Goal: Task Accomplishment & Management: Complete application form

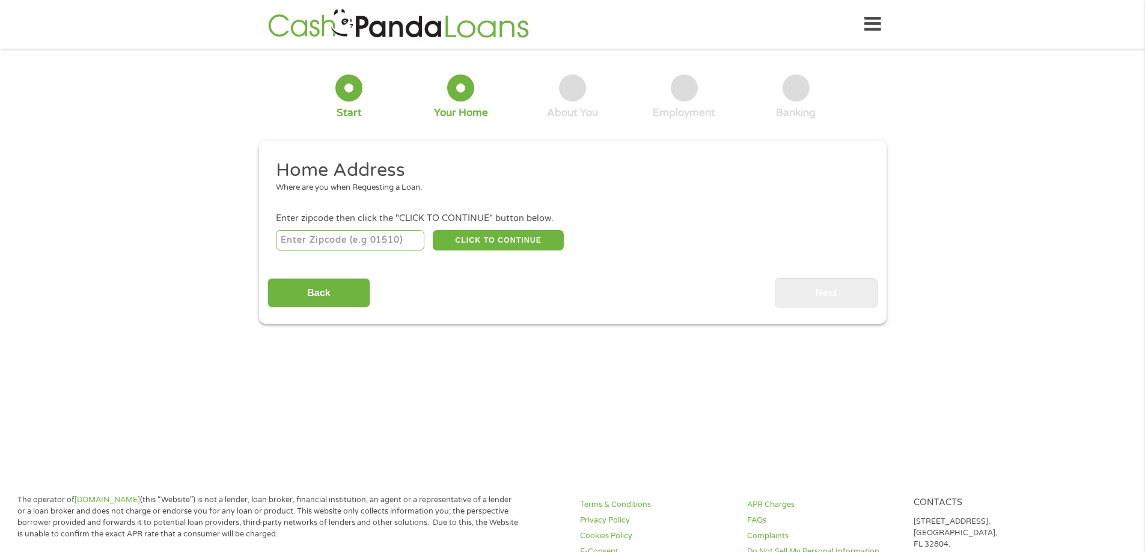
click at [358, 243] on input "number" at bounding box center [350, 240] width 148 height 20
type input "44714"
click at [464, 242] on button "CLICK TO CONTINUE" at bounding box center [498, 240] width 131 height 20
type input "44714"
type input "[GEOGRAPHIC_DATA]"
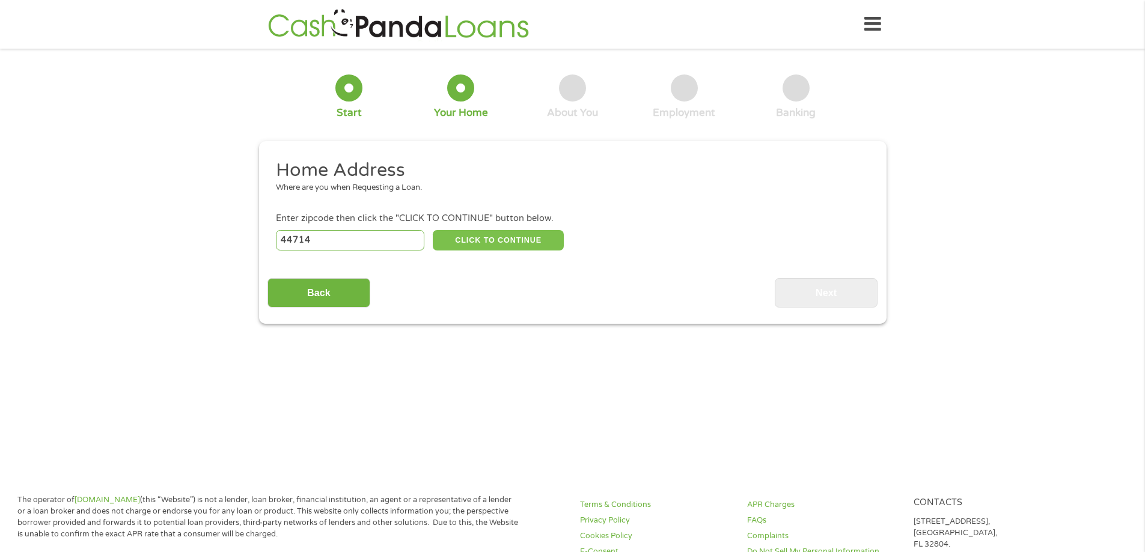
select select "[US_STATE]"
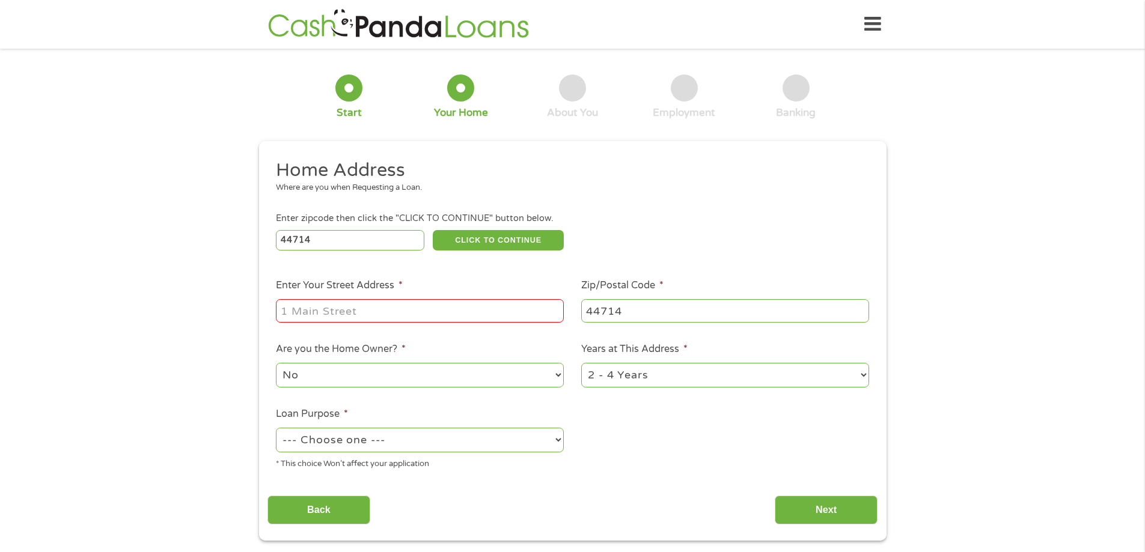
click at [354, 315] on input "Enter Your Street Address *" at bounding box center [420, 310] width 288 height 23
type input "[STREET_ADDRESS]"
select select "yes"
select select "60months"
select select "paybills"
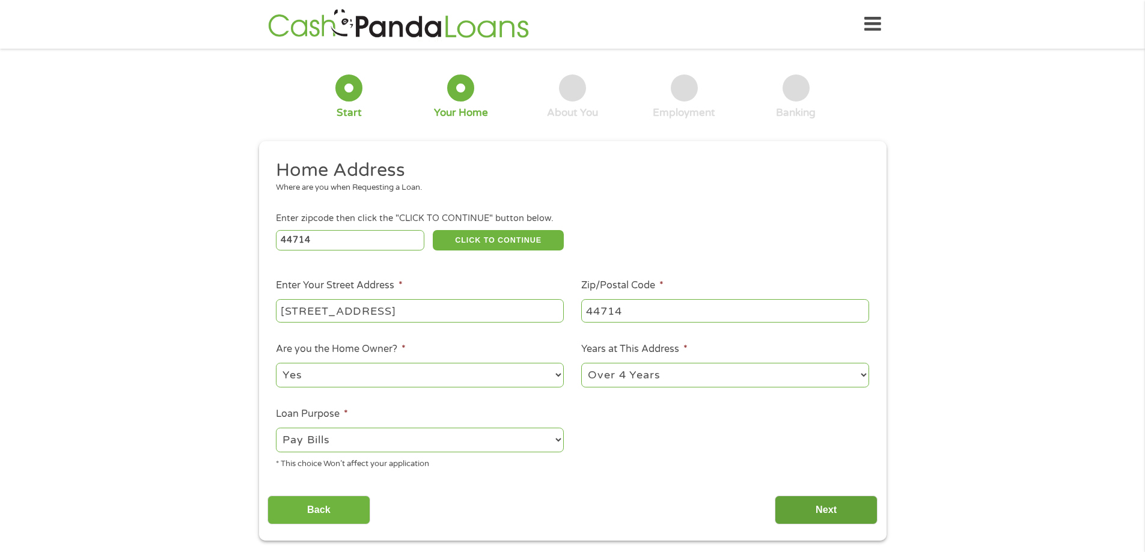
click at [821, 510] on input "Next" at bounding box center [825, 510] width 103 height 29
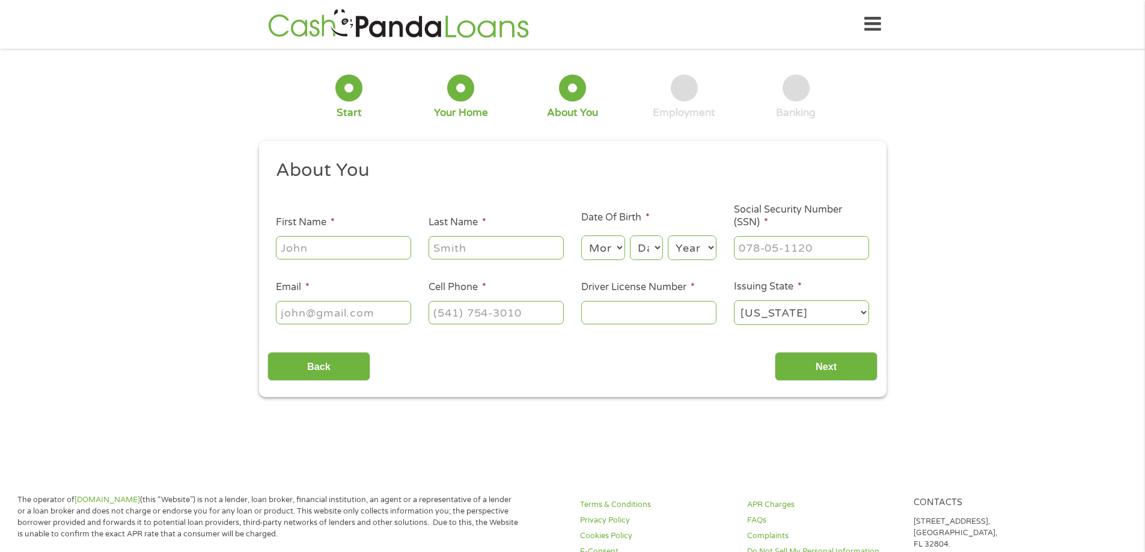
click at [312, 245] on input "First Name *" at bounding box center [343, 247] width 135 height 23
type input "[PERSON_NAME]"
type input "[PHONE_NUMBER]"
click at [624, 245] on select "Month 1 2 3 4 5 6 7 8 9 10 11 12" at bounding box center [603, 248] width 44 height 25
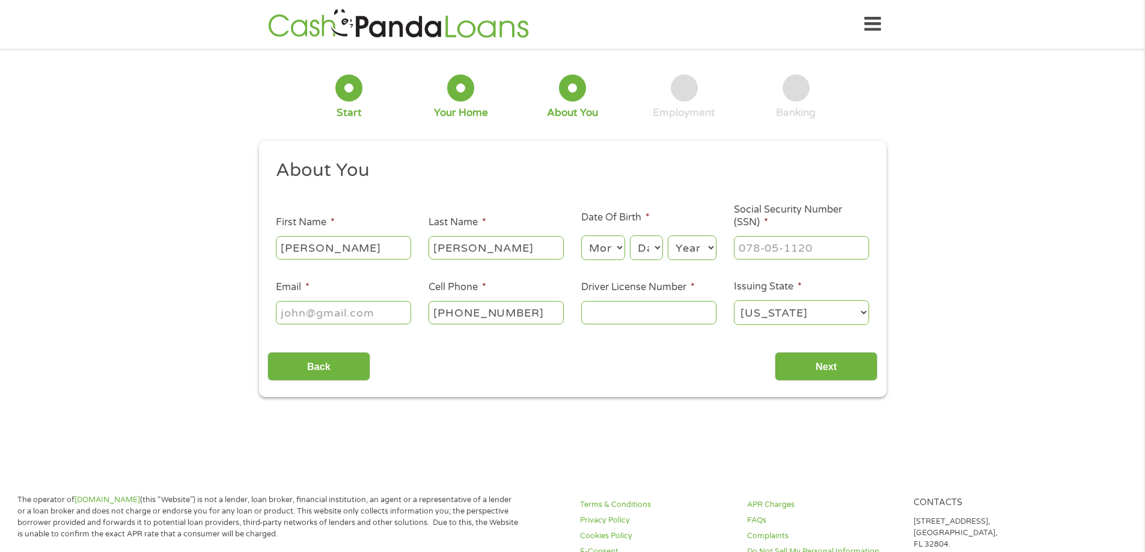
select select "7"
click at [581, 236] on select "Month 1 2 3 4 5 6 7 8 9 10 11 12" at bounding box center [603, 248] width 44 height 25
click at [660, 245] on select "Day 1 2 3 4 5 6 7 8 9 10 11 12 13 14 15 16 17 18 19 20 21 22 23 24 25 26 27 28 …" at bounding box center [646, 248] width 32 height 25
select select "9"
click at [630, 236] on select "Day 1 2 3 4 5 6 7 8 9 10 11 12 13 14 15 16 17 18 19 20 21 22 23 24 25 26 27 28 …" at bounding box center [646, 248] width 32 height 25
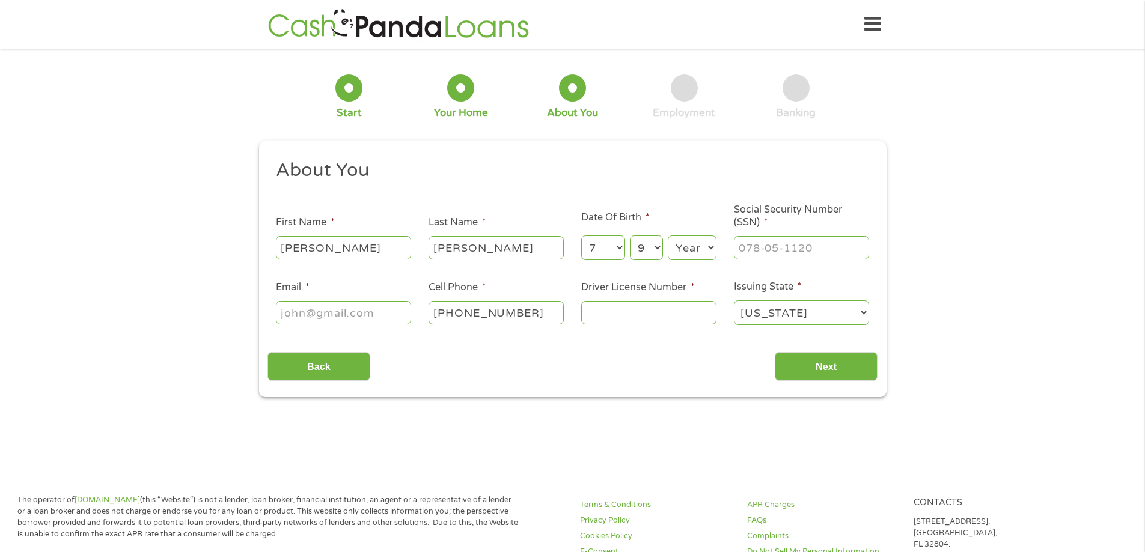
click at [693, 243] on select "Year [DATE] 2006 2005 2004 2003 2002 2001 2000 1999 1998 1997 1996 1995 1994 19…" at bounding box center [692, 248] width 49 height 25
select select "1985"
click at [668, 236] on select "Year [DATE] 2006 2005 2004 2003 2002 2001 2000 1999 1998 1997 1996 1995 1994 19…" at bounding box center [692, 248] width 49 height 25
click at [768, 248] on input "___-__-____" at bounding box center [801, 247] width 135 height 23
type input "270-84-1409"
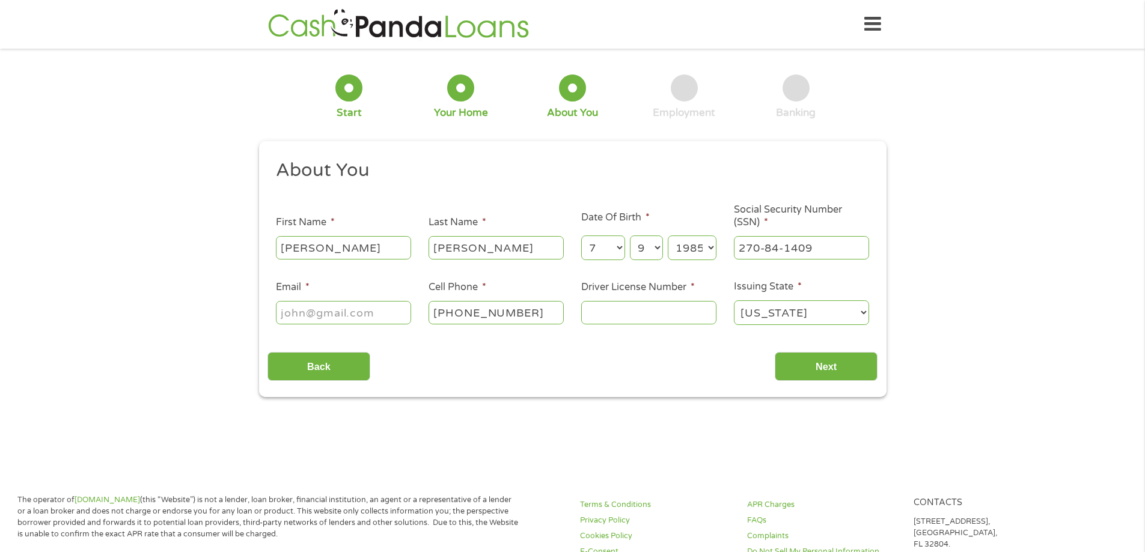
click at [341, 314] on input "Email *" at bounding box center [343, 312] width 135 height 23
type input "[PERSON_NAME][EMAIL_ADDRESS][PERSON_NAME][DOMAIN_NAME]"
type input "sh609896"
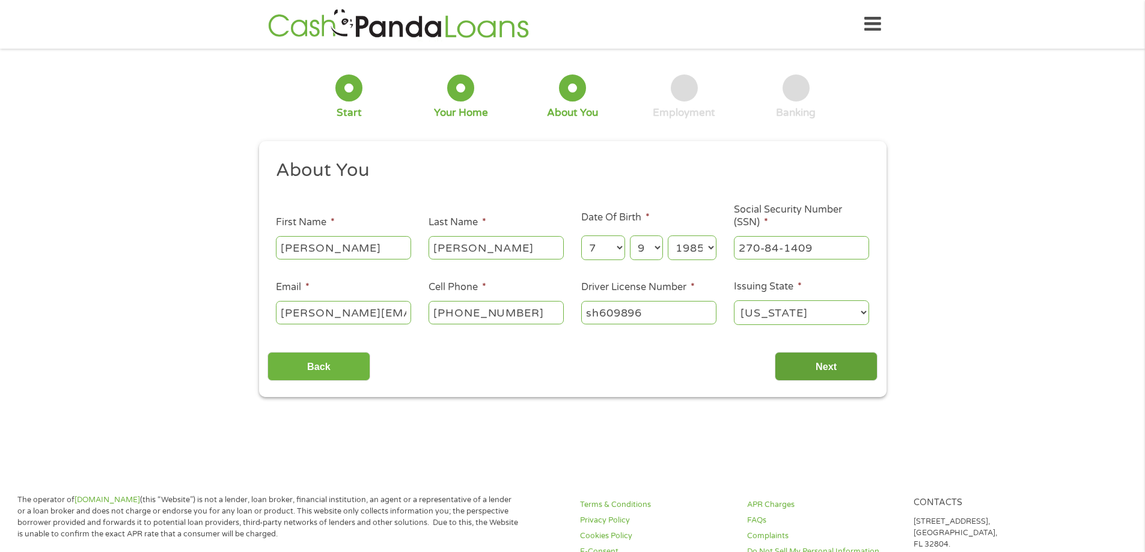
click at [818, 368] on input "Next" at bounding box center [825, 366] width 103 height 29
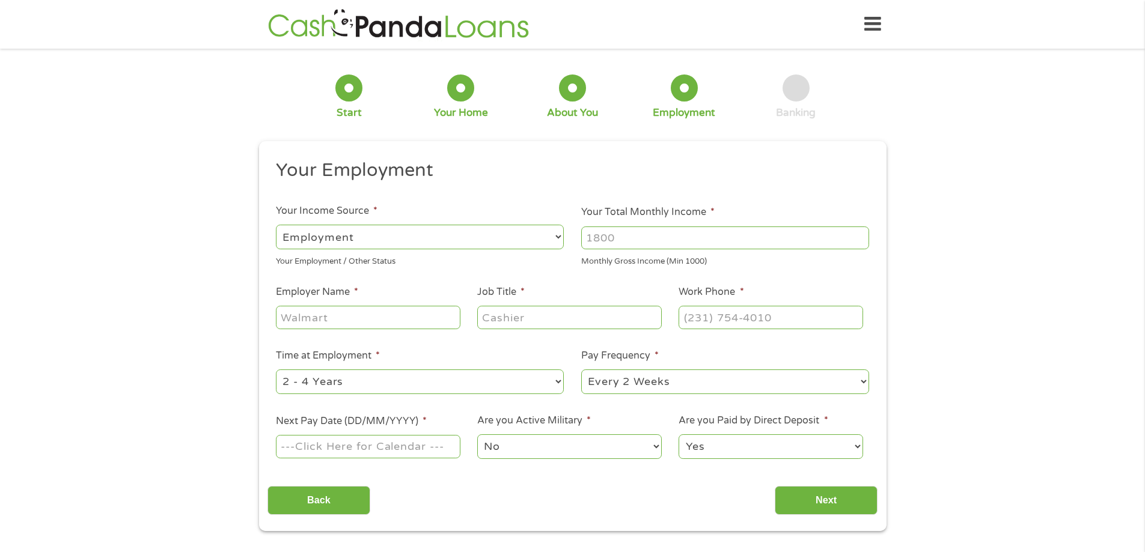
click at [630, 242] on input "Your Total Monthly Income *" at bounding box center [725, 238] width 288 height 23
type input "2600"
type input "CITY OF [GEOGRAPHIC_DATA]"
type input "UTILITY ACCOUNT CLERK"
type input "[PHONE_NUMBER]"
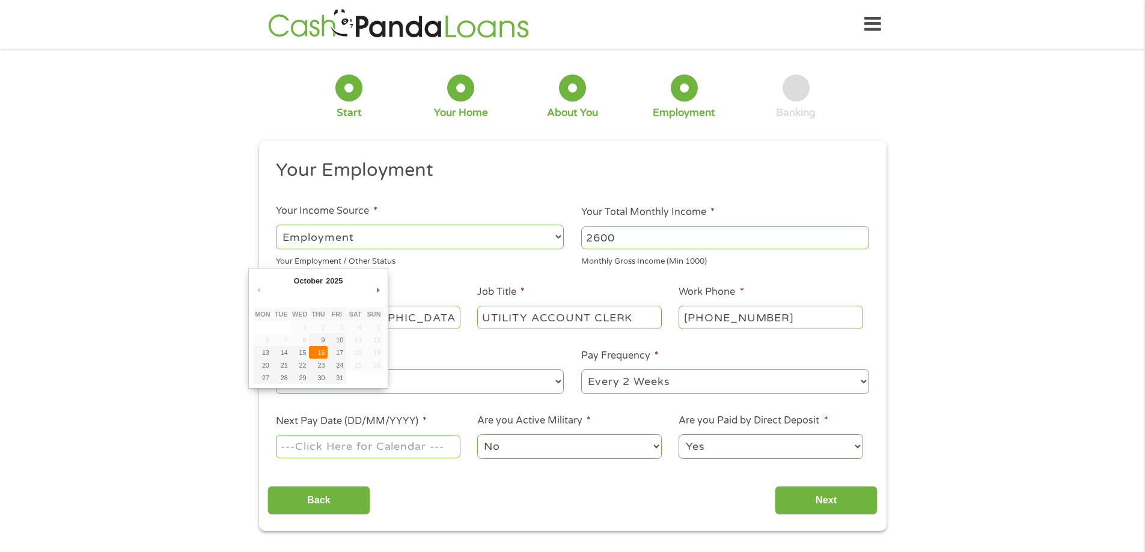
type input "[DATE]"
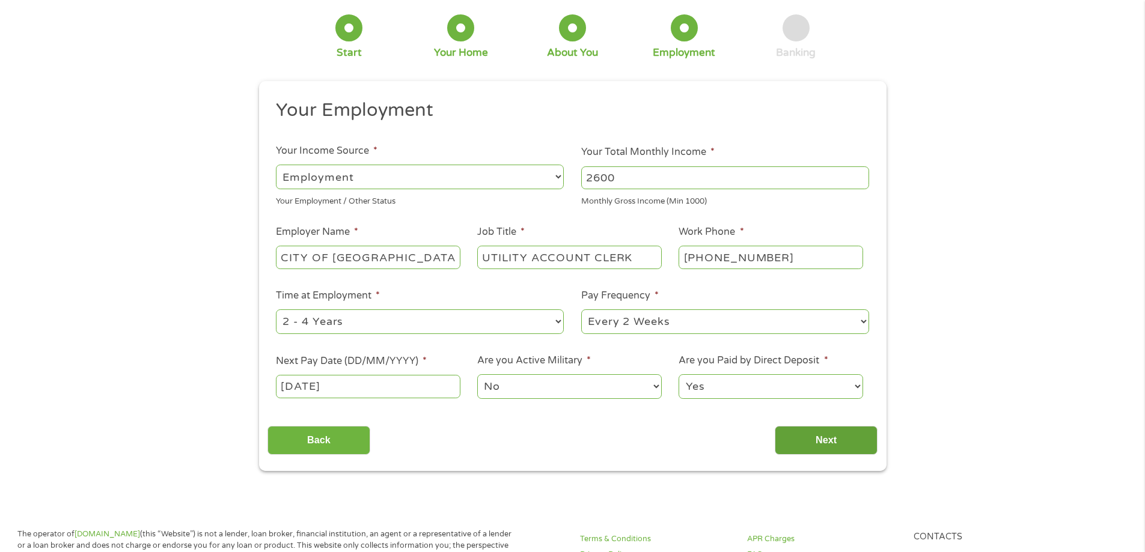
click at [822, 442] on input "Next" at bounding box center [825, 440] width 103 height 29
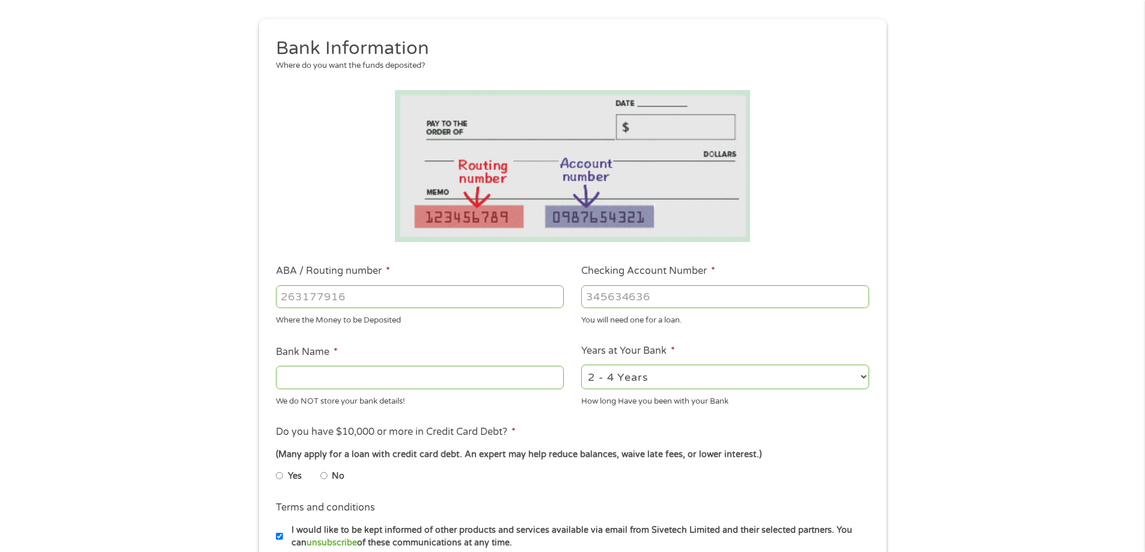
scroll to position [180, 0]
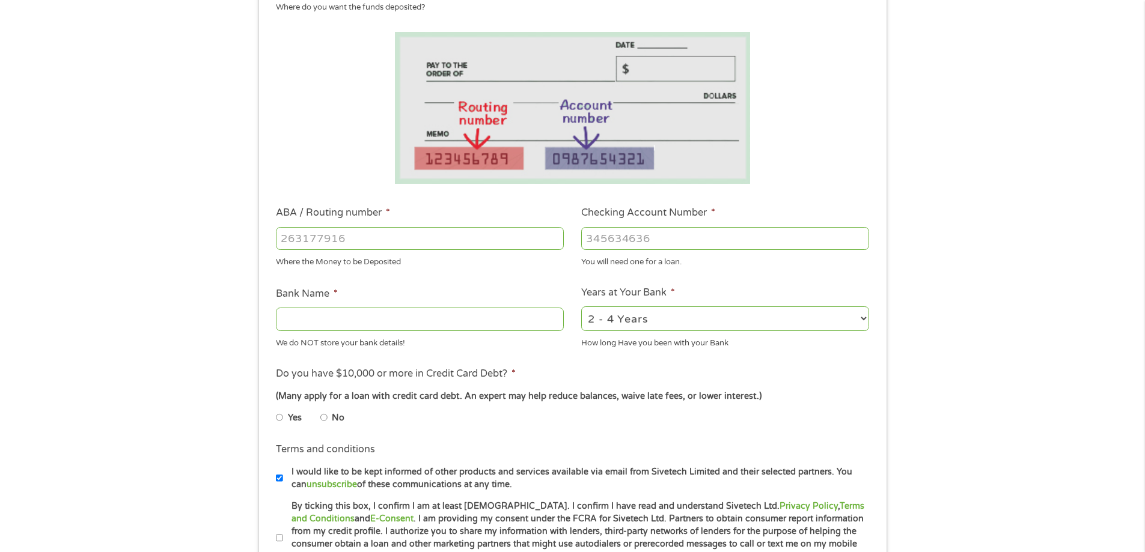
click at [461, 232] on input "ABA / Routing number *" at bounding box center [420, 238] width 288 height 23
click at [333, 240] on input "ABA / Routing number *" at bounding box center [420, 238] width 288 height 23
type input "243074385"
type input "DOLLAR BANK"
type input "243074385"
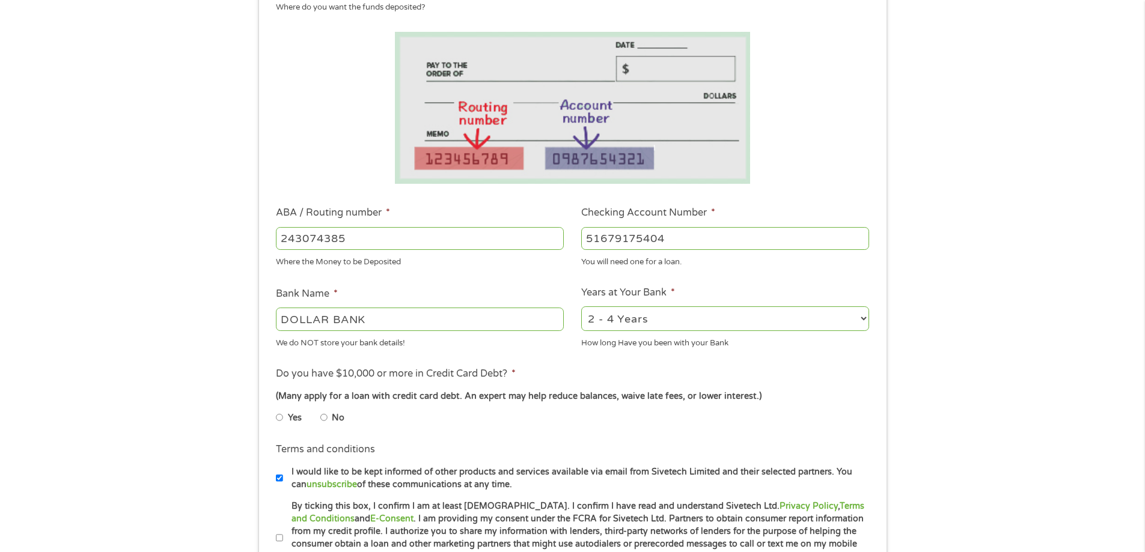
type input "51679175404"
select select "12months"
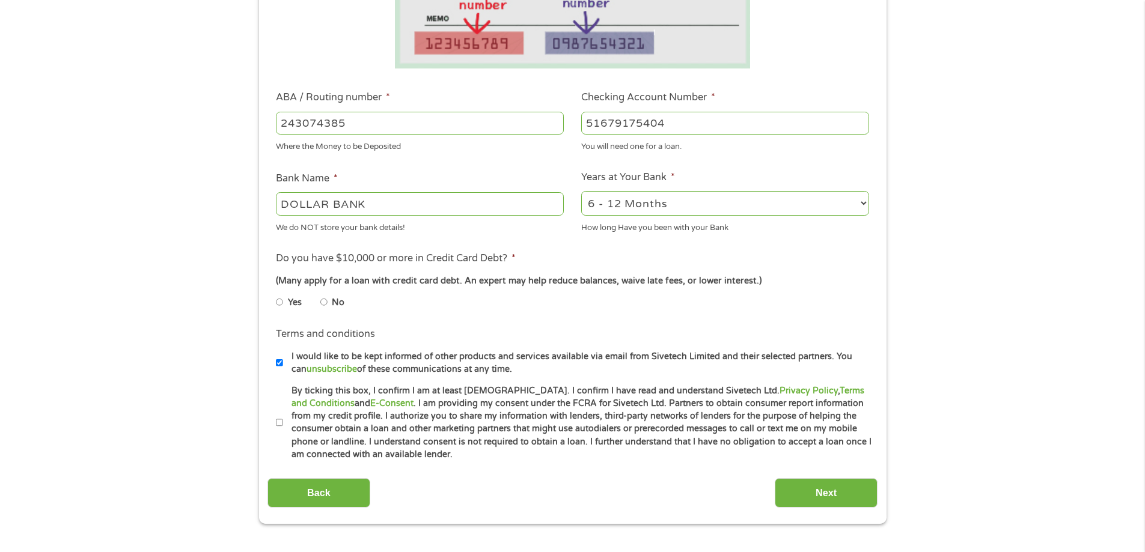
scroll to position [300, 0]
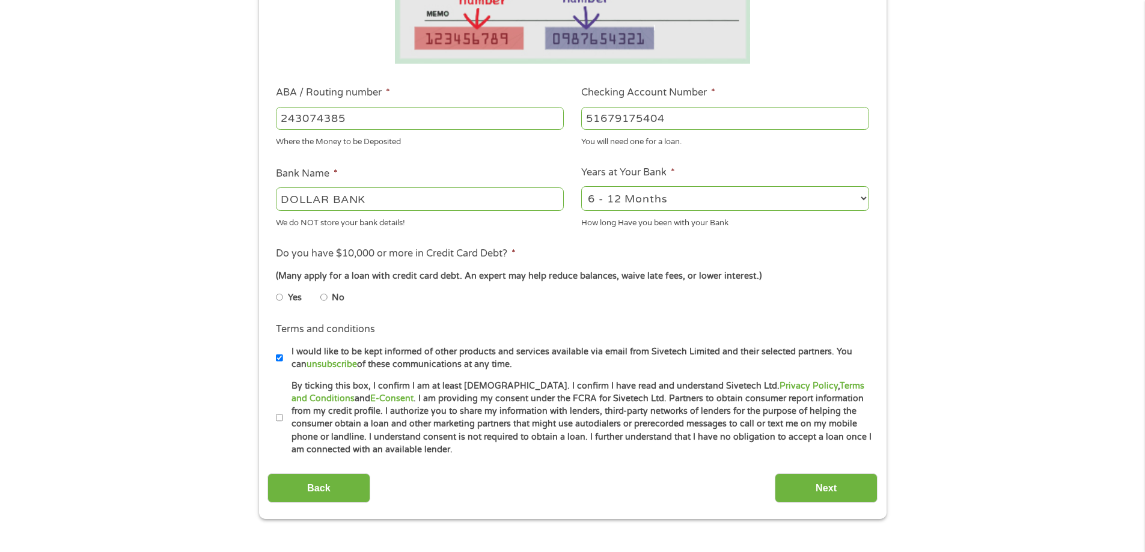
click at [324, 297] on input "No" at bounding box center [323, 297] width 7 height 19
radio input "true"
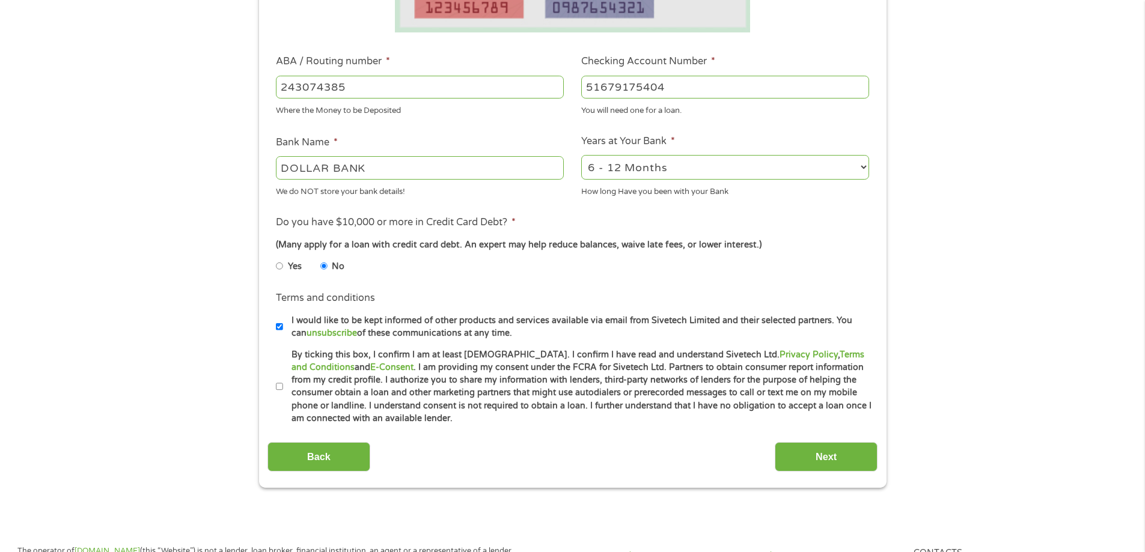
scroll to position [361, 0]
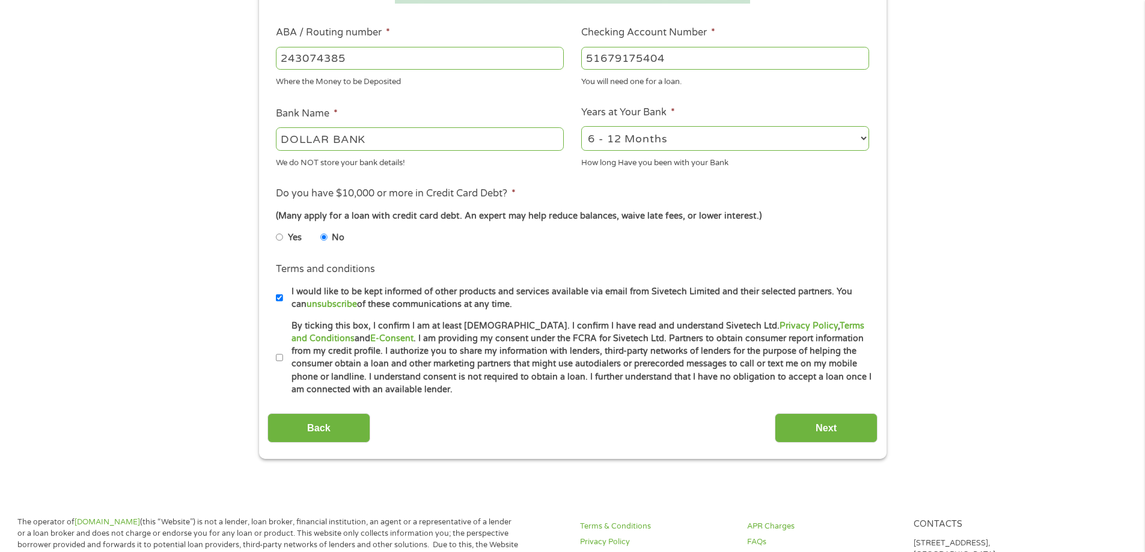
click at [279, 353] on input "By ticking this box, I confirm I am at least [DEMOGRAPHIC_DATA]. I confirm I ha…" at bounding box center [279, 357] width 7 height 19
checkbox input "true"
click at [848, 436] on input "Next" at bounding box center [825, 427] width 103 height 29
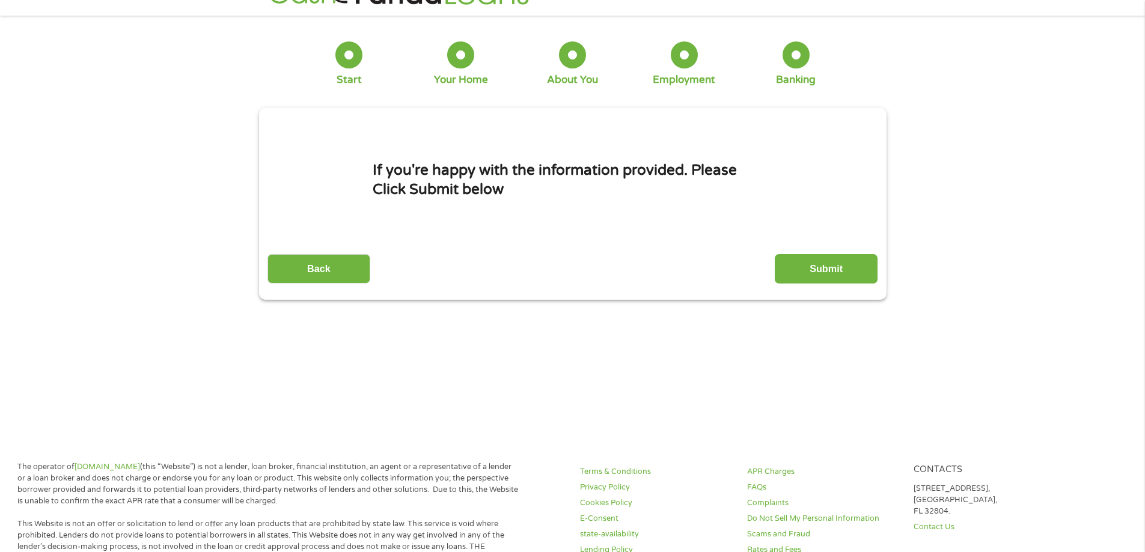
scroll to position [0, 0]
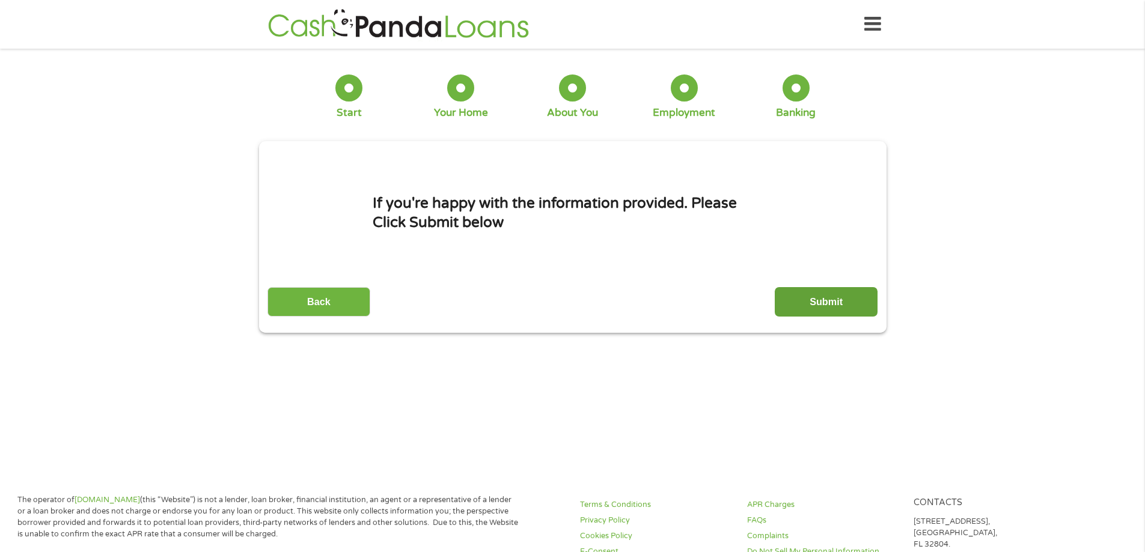
click at [821, 311] on input "Submit" at bounding box center [825, 301] width 103 height 29
